Goal: Complete application form

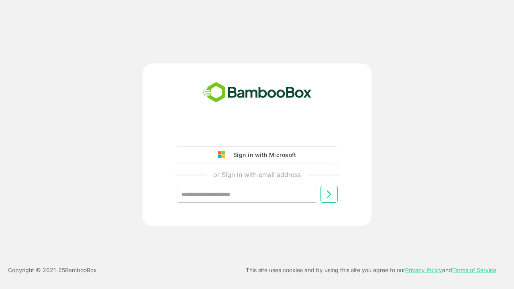
type input "**********"
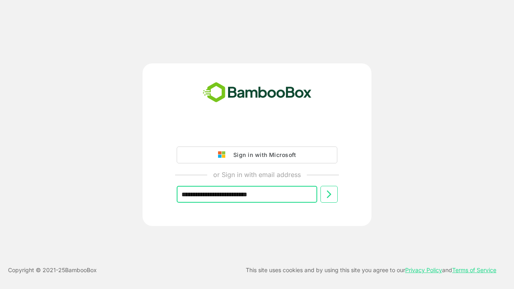
click at [329, 194] on icon at bounding box center [329, 195] width 10 height 10
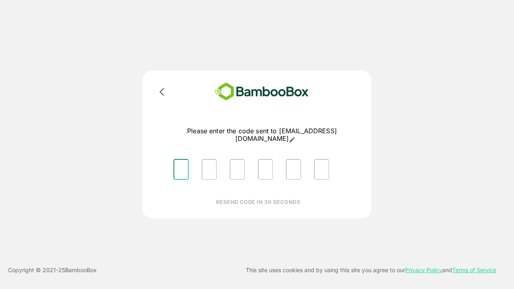
type input "*"
